Goal: Check status: Check status

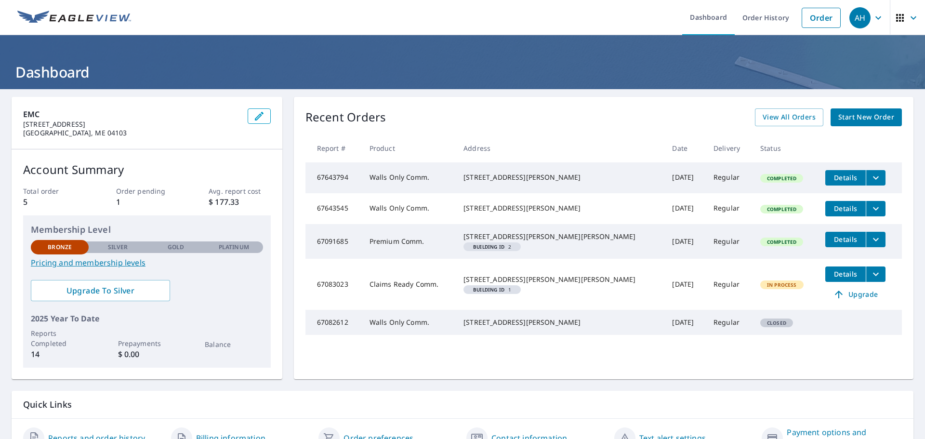
click at [117, 200] on p "1" at bounding box center [147, 202] width 62 height 12
click at [135, 189] on p "Order pending" at bounding box center [147, 191] width 62 height 10
click at [831, 279] on span "Details" at bounding box center [845, 273] width 29 height 9
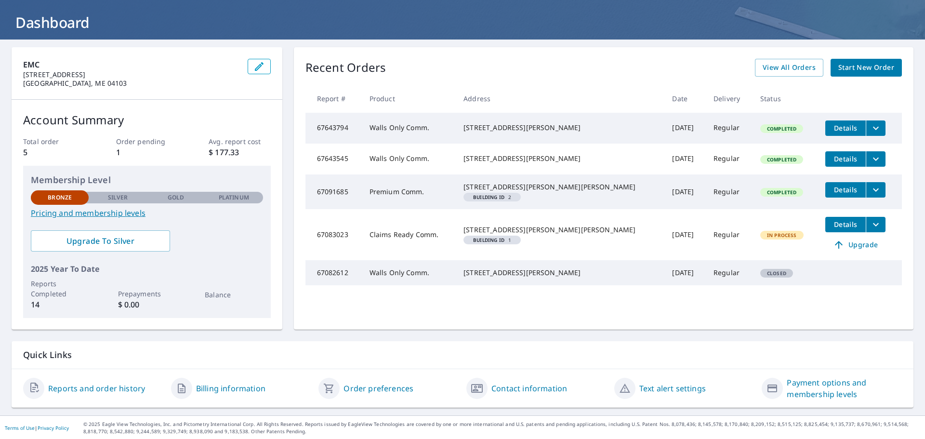
scroll to position [51, 0]
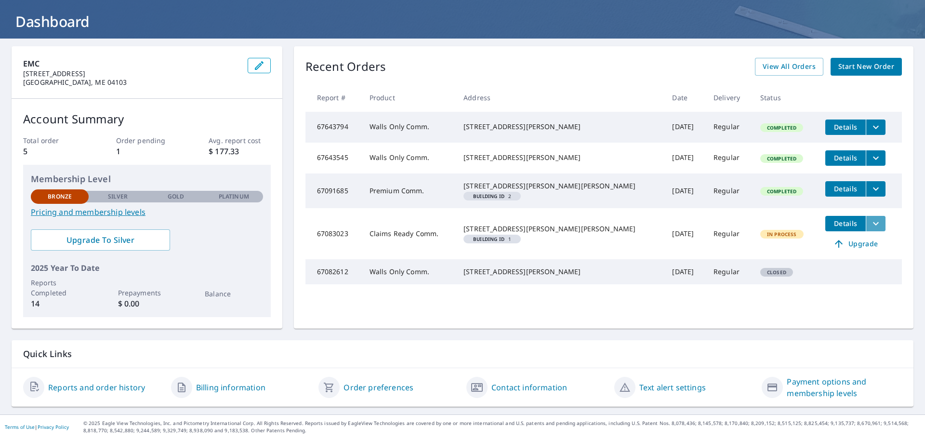
click at [870, 229] on icon "filesDropdownBtn-67083023" at bounding box center [876, 224] width 12 height 12
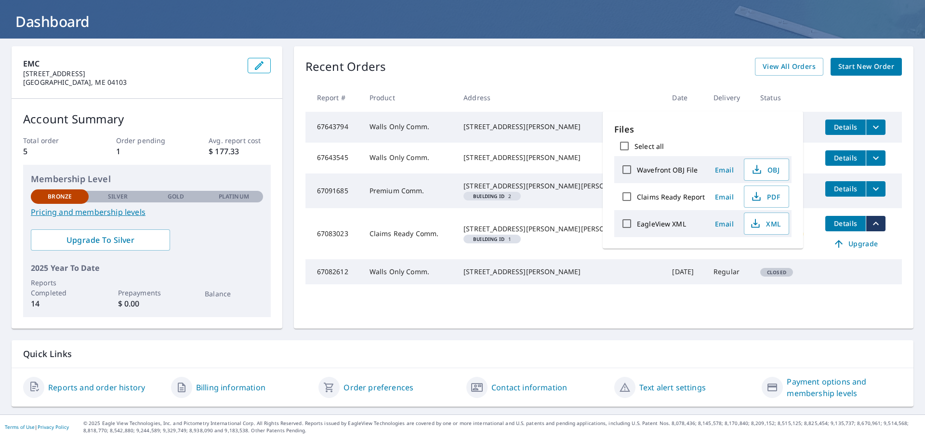
click at [831, 284] on tr "67082612 Walls Only Comm. [STREET_ADDRESS][PERSON_NAME] [DATE] Regular Closed" at bounding box center [604, 271] width 597 height 25
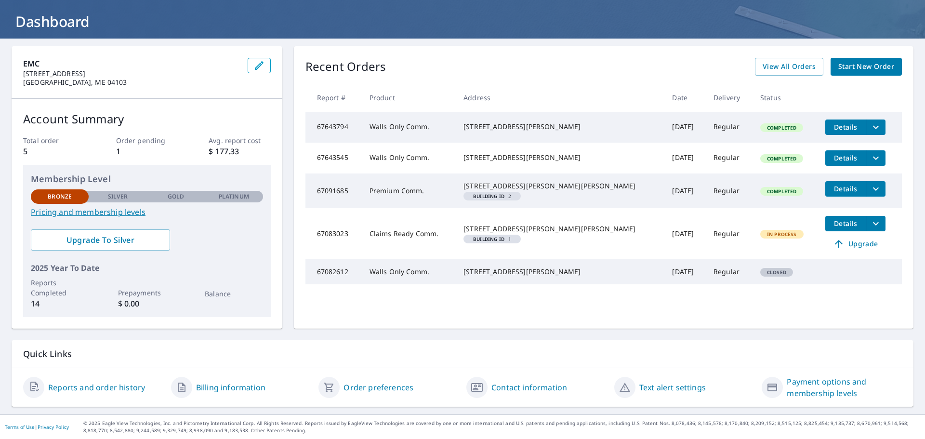
click at [831, 228] on span "Details" at bounding box center [845, 223] width 29 height 9
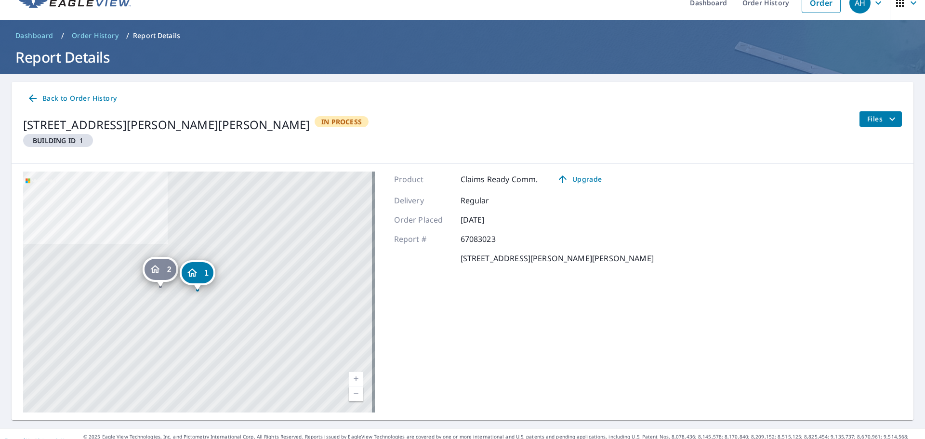
scroll to position [28, 0]
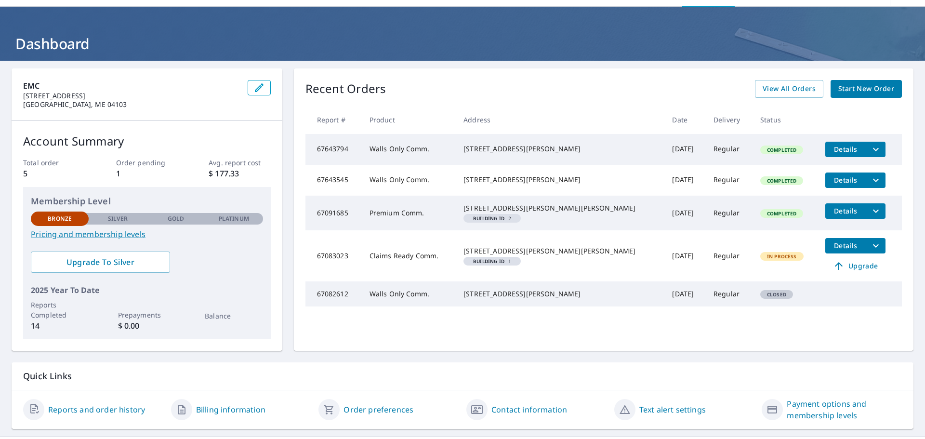
click at [761, 298] on span "Closed" at bounding box center [776, 294] width 31 height 7
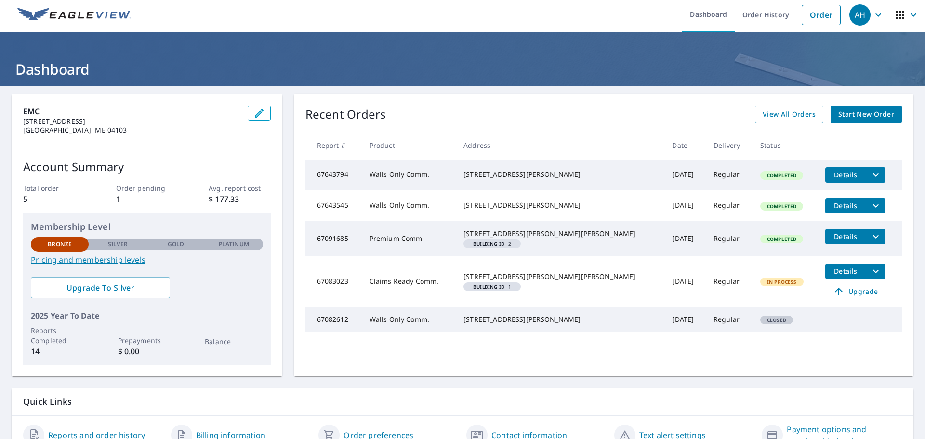
scroll to position [2, 0]
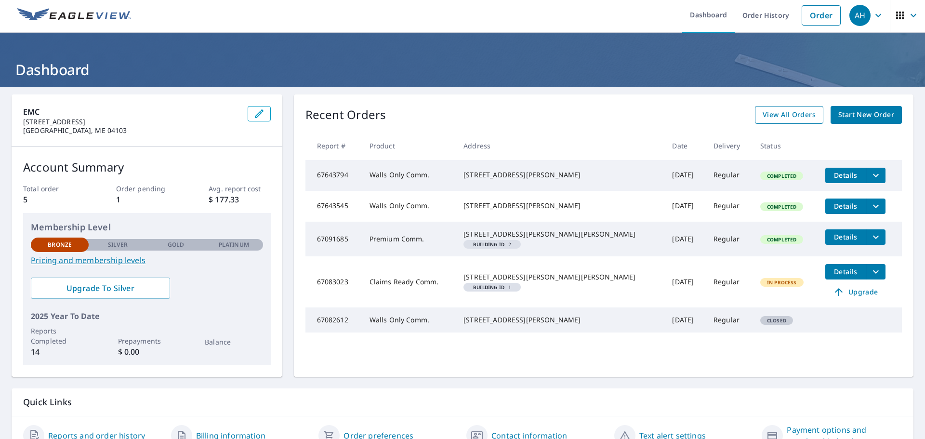
click at [774, 117] on span "View All Orders" at bounding box center [789, 115] width 53 height 12
